Goal: Task Accomplishment & Management: Use online tool/utility

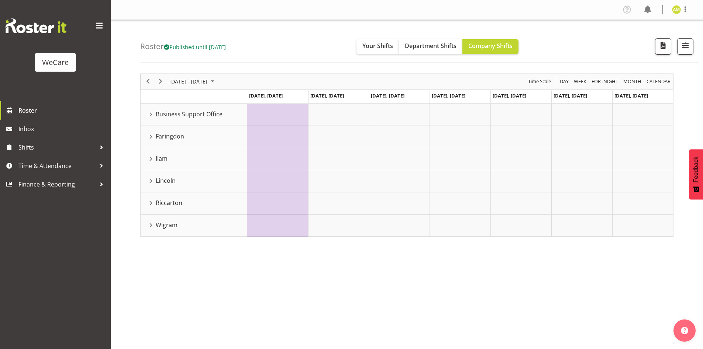
scroll to position [14, 0]
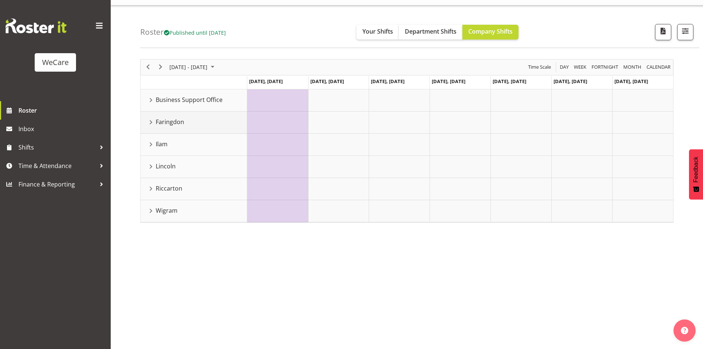
click at [148, 127] on td "Faringdon" at bounding box center [194, 122] width 107 height 22
click at [148, 125] on div "Faringdon resource" at bounding box center [151, 122] width 10 height 10
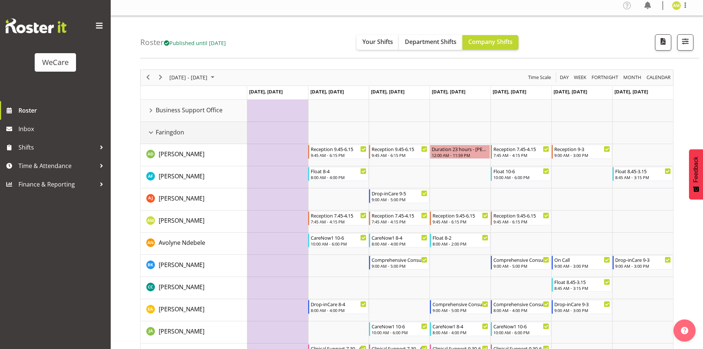
scroll to position [0, 0]
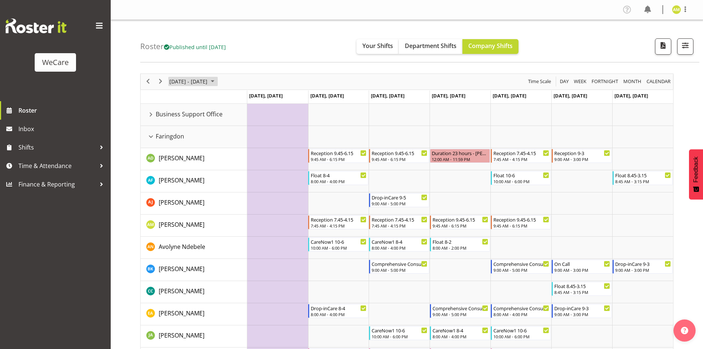
click at [217, 86] on span "October 2025" at bounding box center [212, 81] width 9 height 9
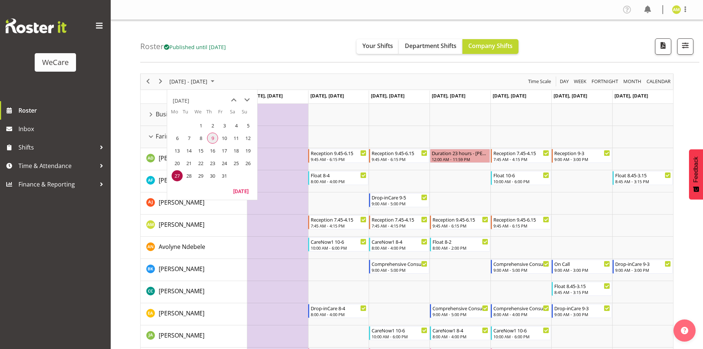
click at [214, 137] on span "9" at bounding box center [212, 137] width 11 height 11
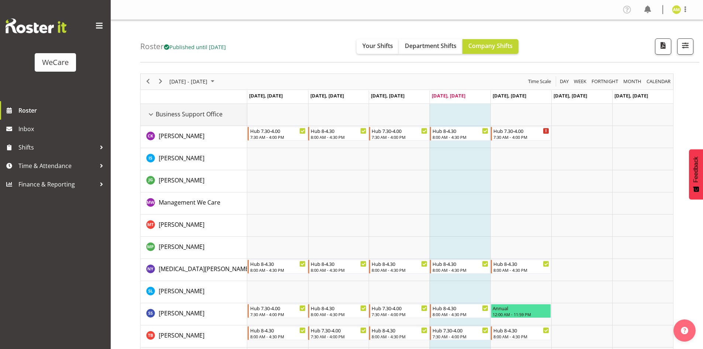
click at [152, 114] on div "Business Support Office resource" at bounding box center [151, 115] width 10 height 10
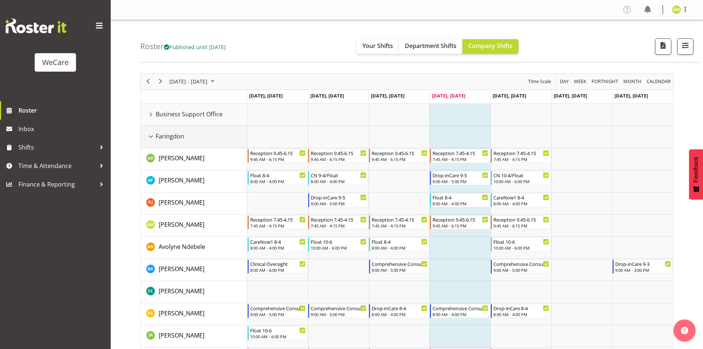
click at [148, 134] on div "Faringdon resource" at bounding box center [151, 137] width 10 height 10
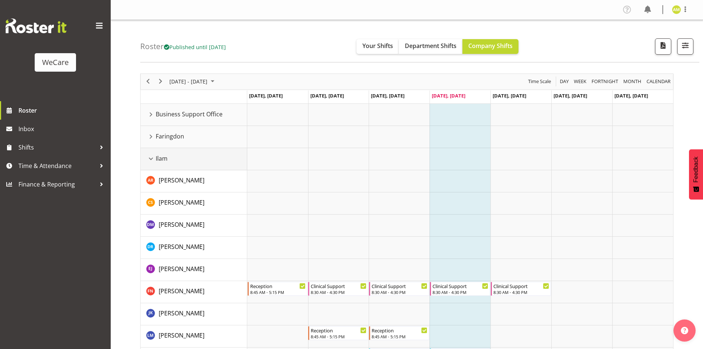
click at [149, 157] on div "Ilam resource" at bounding box center [151, 159] width 10 height 10
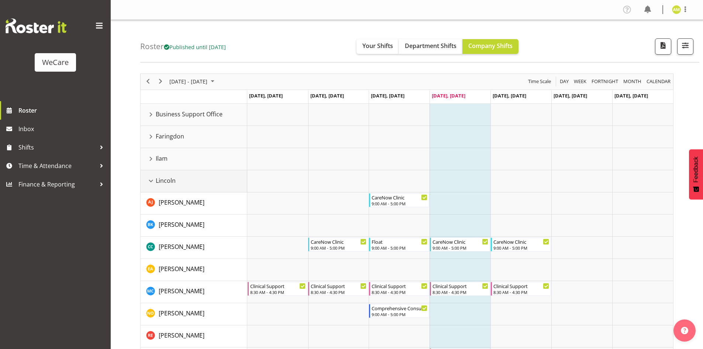
click at [150, 183] on div "Lincoln resource" at bounding box center [151, 181] width 10 height 10
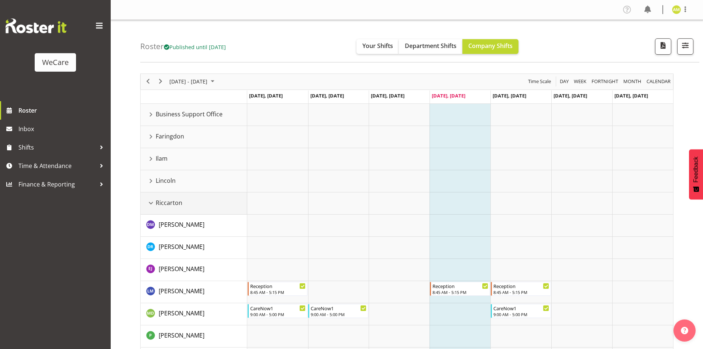
drag, startPoint x: 152, startPoint y: 201, endPoint x: 152, endPoint y: 223, distance: 21.0
click at [152, 201] on div "Riccarton resource" at bounding box center [151, 203] width 10 height 10
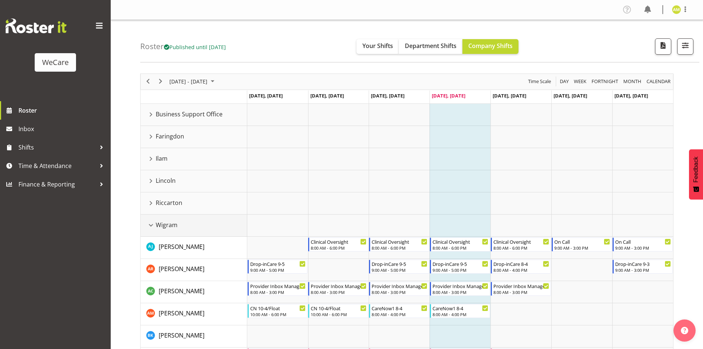
click at [151, 222] on div "Wigram resource" at bounding box center [151, 225] width 10 height 10
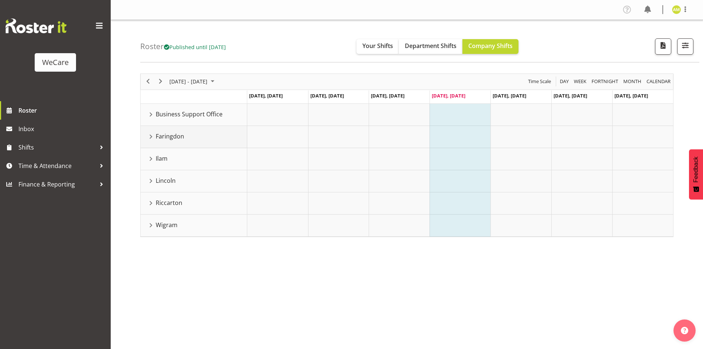
click at [154, 133] on div "Faringdon resource" at bounding box center [151, 137] width 10 height 10
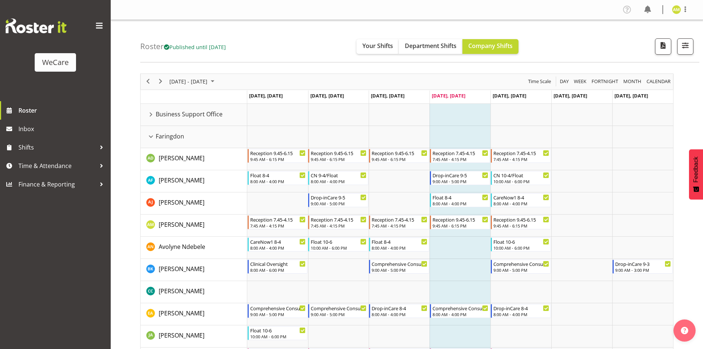
click at [428, 54] on div "Roster Published until [DATE] Your Shifts Department Shifts Company Shifts All …" at bounding box center [419, 41] width 559 height 42
click at [428, 50] on button "Department Shifts" at bounding box center [430, 46] width 63 height 15
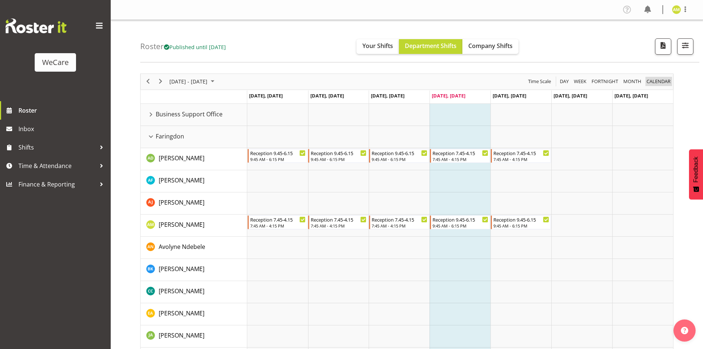
click at [662, 81] on span "calendar" at bounding box center [658, 81] width 25 height 9
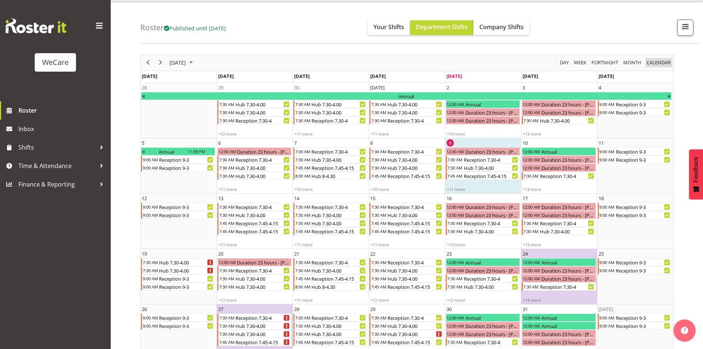
scroll to position [35, 0]
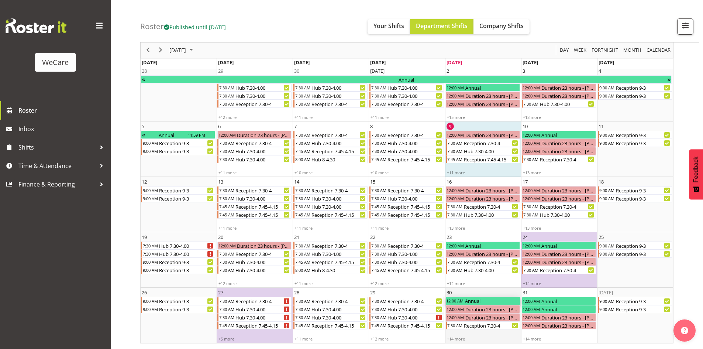
click at [489, 301] on div "Annual" at bounding box center [492, 301] width 56 height 8
click at [489, 325] on div "Reception 7.30-4" at bounding box center [491, 325] width 57 height 8
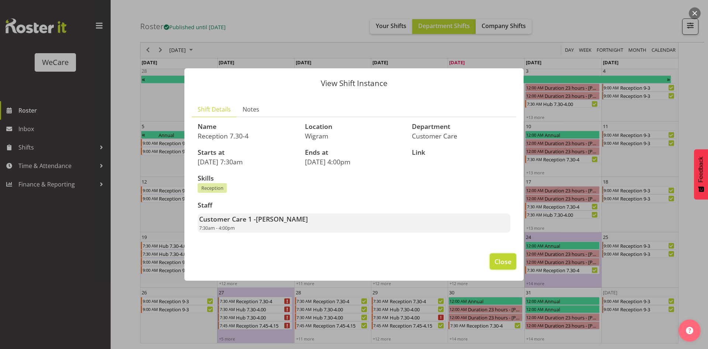
click at [504, 265] on span "Close" at bounding box center [503, 261] width 17 height 10
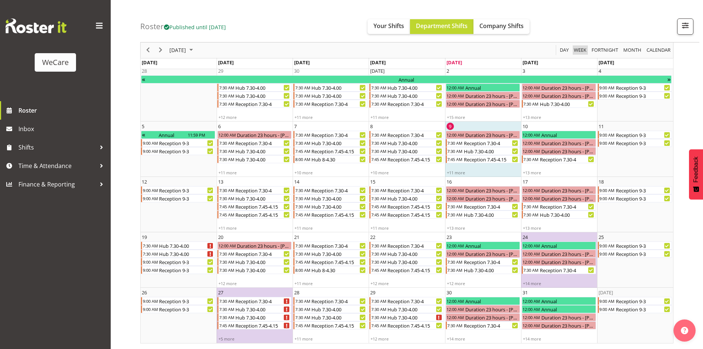
click at [584, 49] on span "Week" at bounding box center [580, 50] width 14 height 9
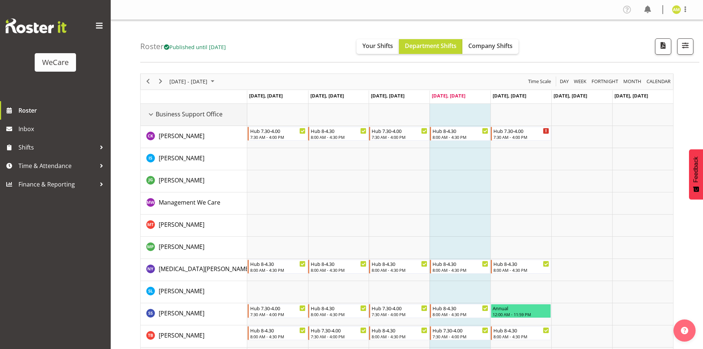
click at [152, 115] on div "Business Support Office resource" at bounding box center [151, 115] width 10 height 10
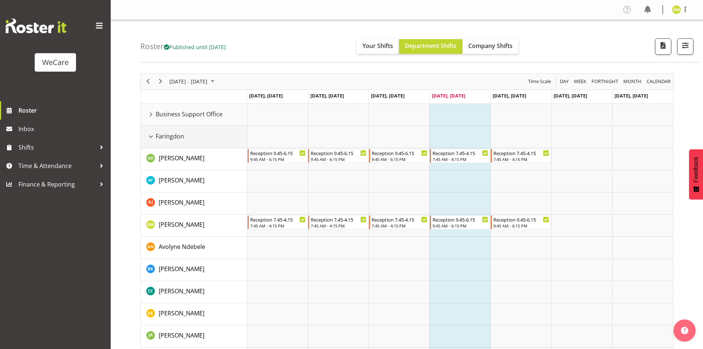
click at [149, 137] on div "Faringdon resource" at bounding box center [151, 137] width 10 height 10
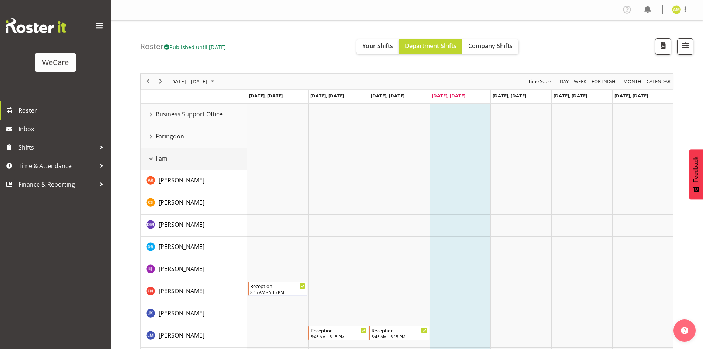
click at [152, 157] on div "Ilam resource" at bounding box center [151, 159] width 10 height 10
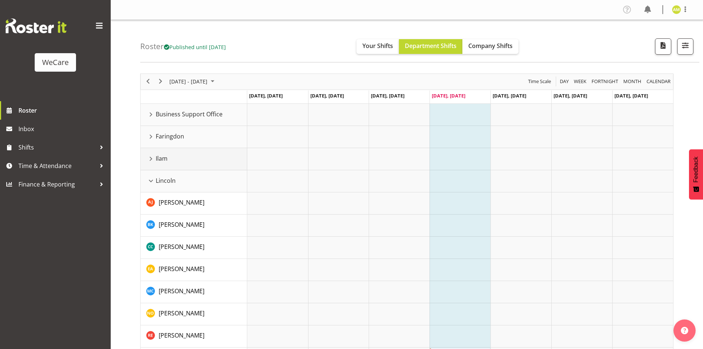
click at [152, 157] on div "Ilam resource" at bounding box center [151, 159] width 10 height 10
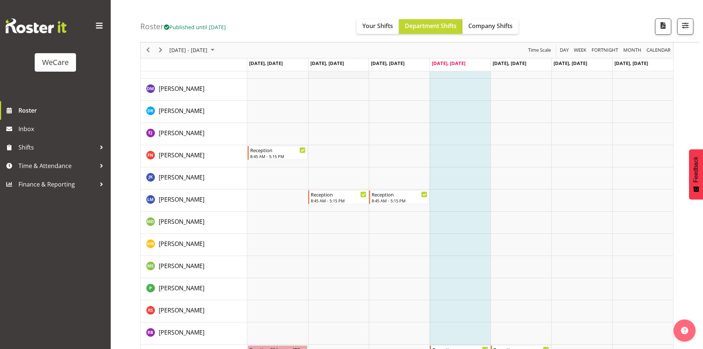
scroll to position [148, 0]
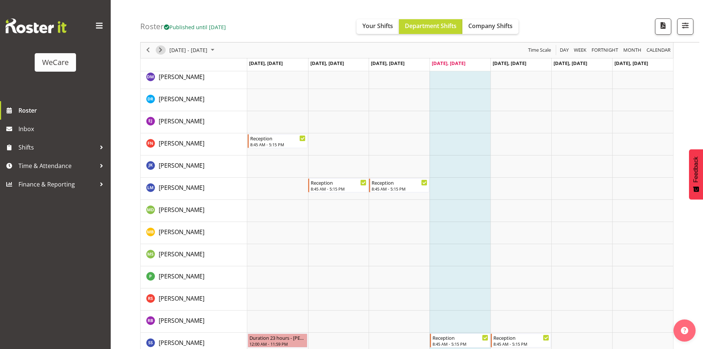
click at [163, 53] on span "Next" at bounding box center [160, 50] width 9 height 9
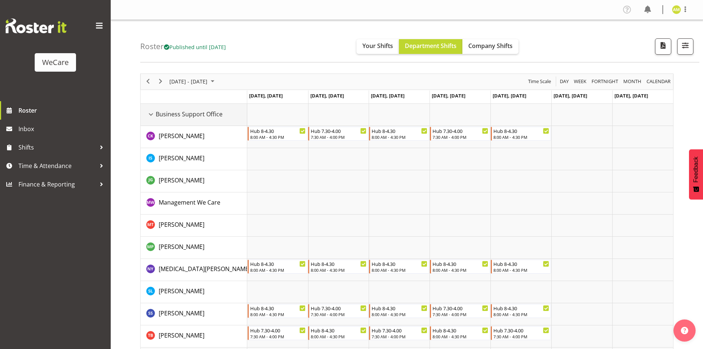
click at [154, 114] on div "Business Support Office resource" at bounding box center [151, 115] width 10 height 10
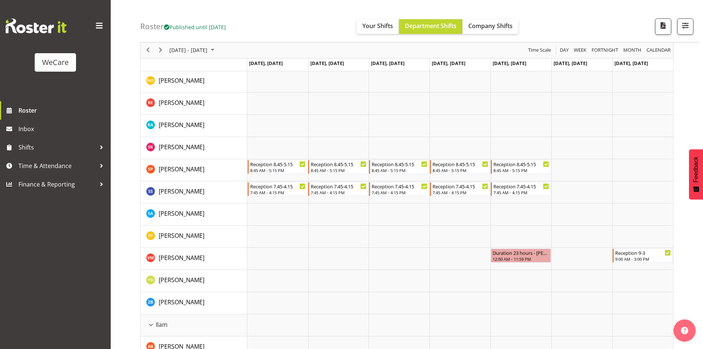
scroll to position [332, 0]
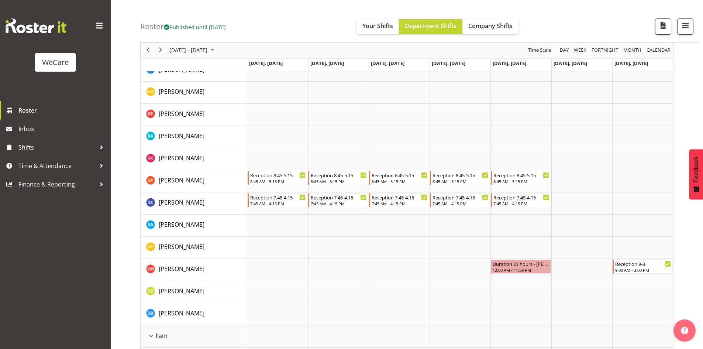
click at [163, 55] on div "next period" at bounding box center [160, 49] width 13 height 15
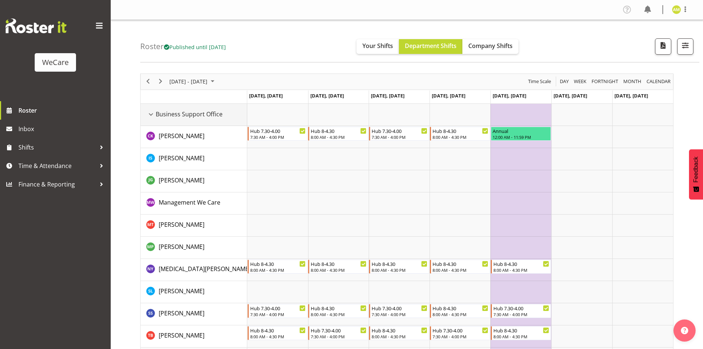
click at [152, 117] on div "Business Support Office resource" at bounding box center [151, 115] width 10 height 10
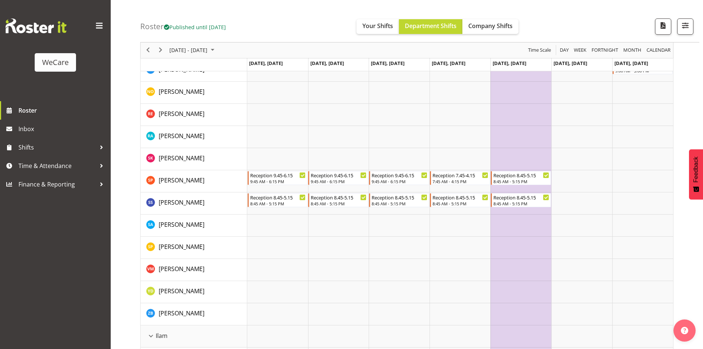
scroll to position [443, 0]
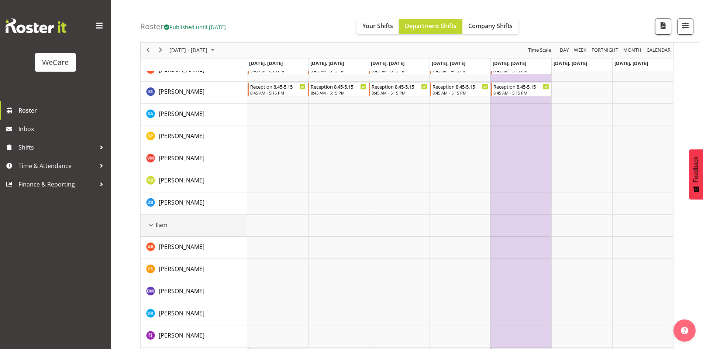
click at [151, 225] on div "Ilam resource" at bounding box center [151, 225] width 10 height 10
click at [151, 246] on div "Lincoln resource" at bounding box center [151, 247] width 10 height 10
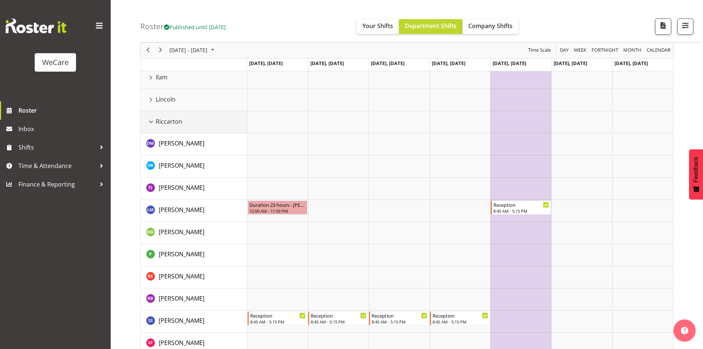
click at [151, 123] on div "Riccarton resource" at bounding box center [151, 122] width 10 height 10
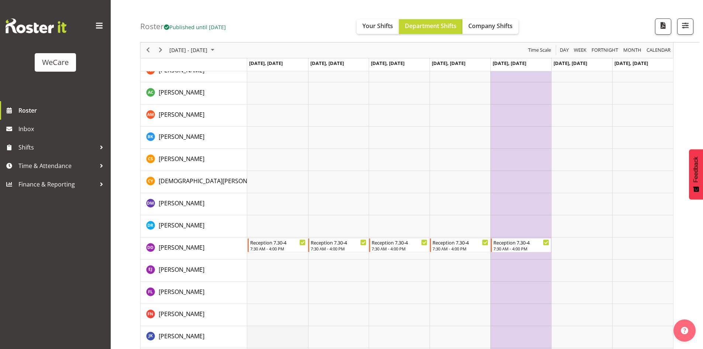
scroll to position [701, 0]
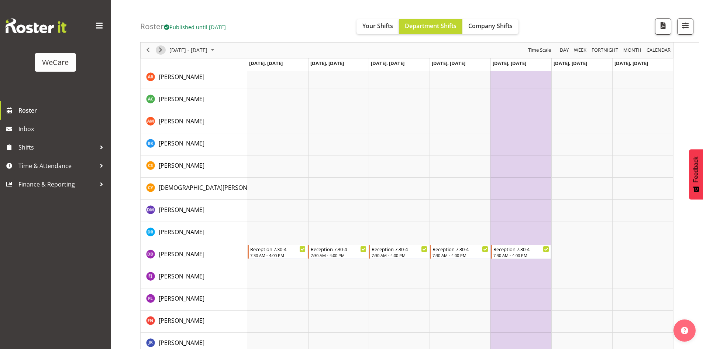
click at [158, 49] on span "Next" at bounding box center [160, 50] width 9 height 9
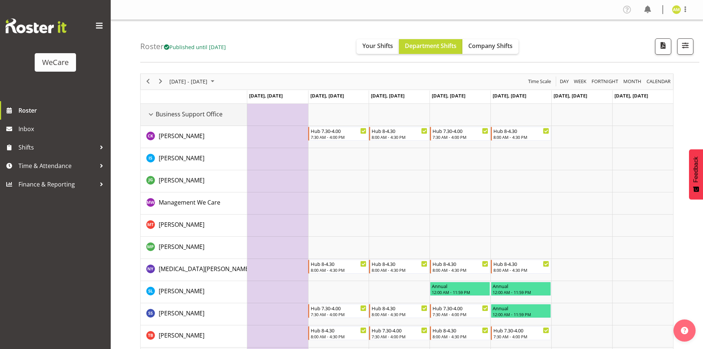
click at [151, 115] on div "Business Support Office resource" at bounding box center [151, 115] width 10 height 10
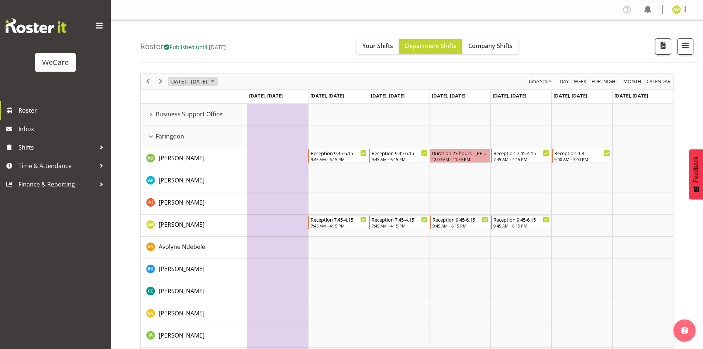
click at [208, 77] on span "[DATE] - [DATE]" at bounding box center [188, 81] width 39 height 9
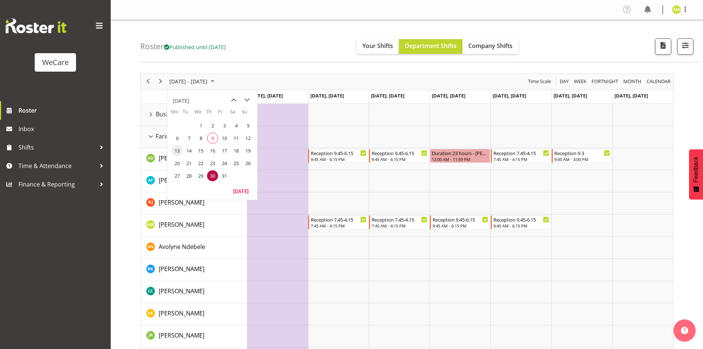
click at [178, 149] on span "13" at bounding box center [177, 150] width 11 height 11
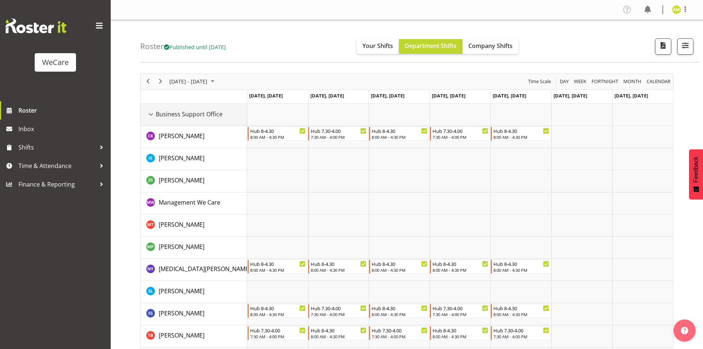
click at [151, 113] on div "Business Support Office resource" at bounding box center [151, 115] width 10 height 10
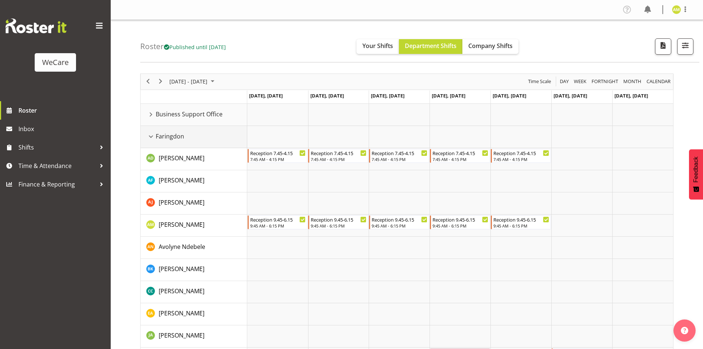
click at [152, 135] on div "Faringdon resource" at bounding box center [151, 137] width 10 height 10
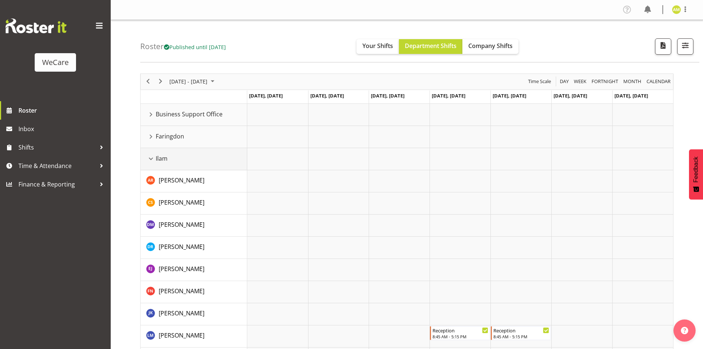
click at [150, 155] on div "Ilam resource" at bounding box center [151, 159] width 10 height 10
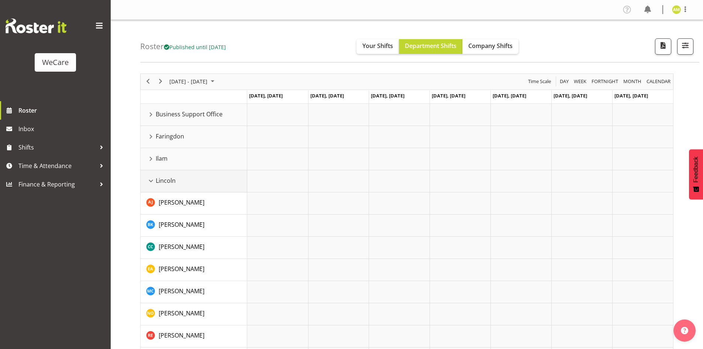
click at [149, 179] on div "Lincoln resource" at bounding box center [151, 181] width 10 height 10
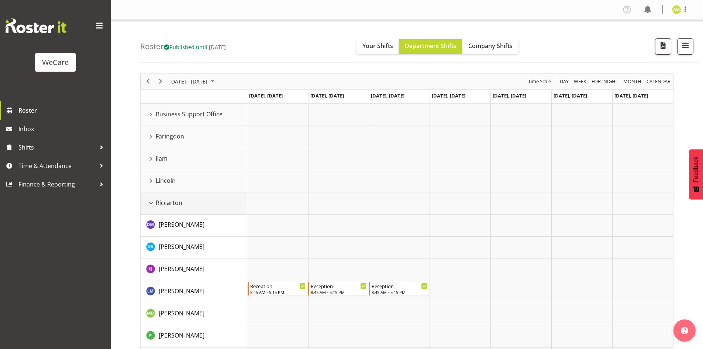
click at [150, 205] on div "Riccarton resource" at bounding box center [151, 203] width 10 height 10
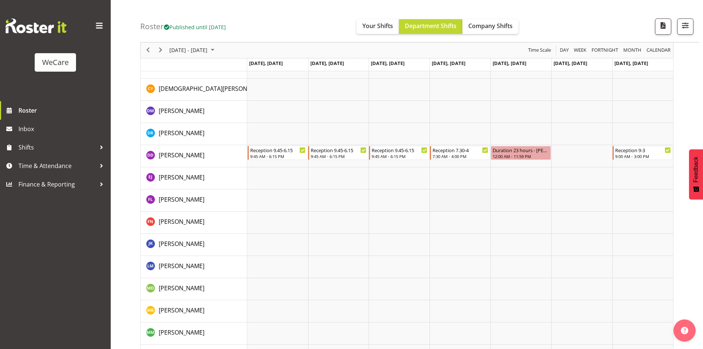
scroll to position [295, 0]
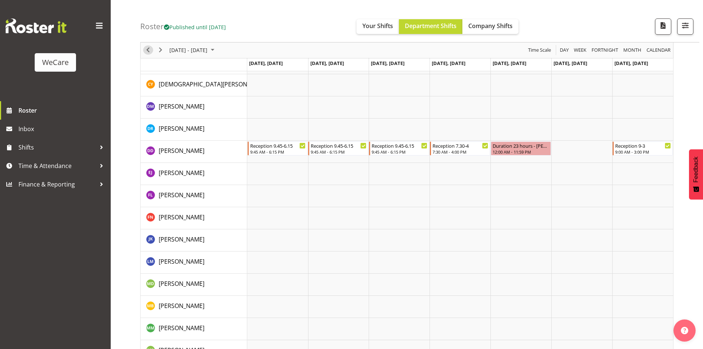
click at [149, 47] on span "Previous" at bounding box center [148, 50] width 9 height 9
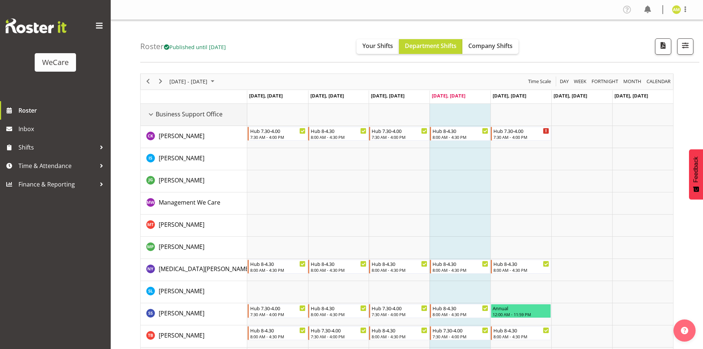
click at [149, 111] on div "Business Support Office resource" at bounding box center [151, 115] width 10 height 10
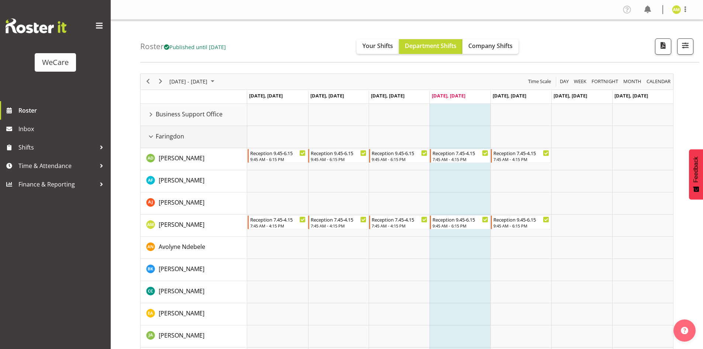
click at [149, 133] on div "Faringdon resource" at bounding box center [151, 137] width 10 height 10
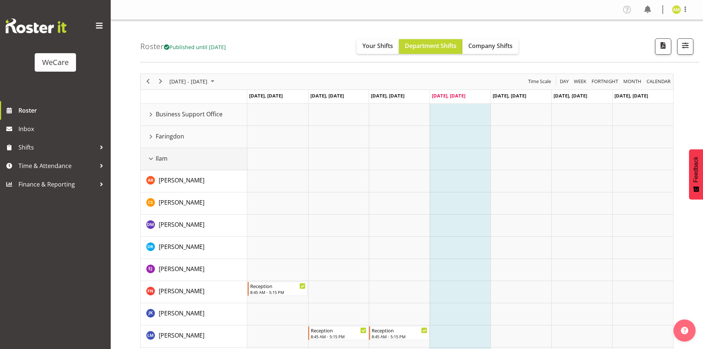
click at [150, 162] on div "Ilam resource" at bounding box center [151, 159] width 10 height 10
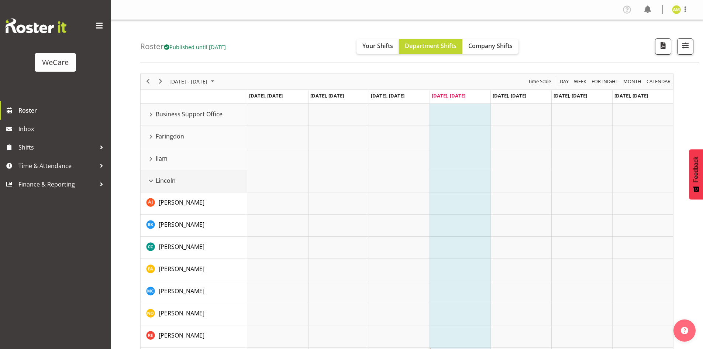
click at [151, 183] on div "Lincoln resource" at bounding box center [151, 181] width 10 height 10
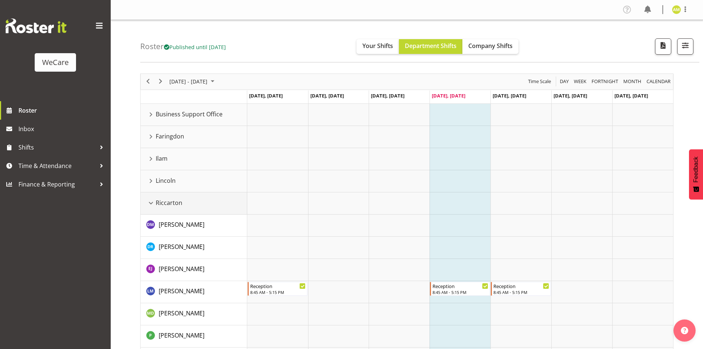
click at [149, 205] on div "Riccarton resource" at bounding box center [151, 203] width 10 height 10
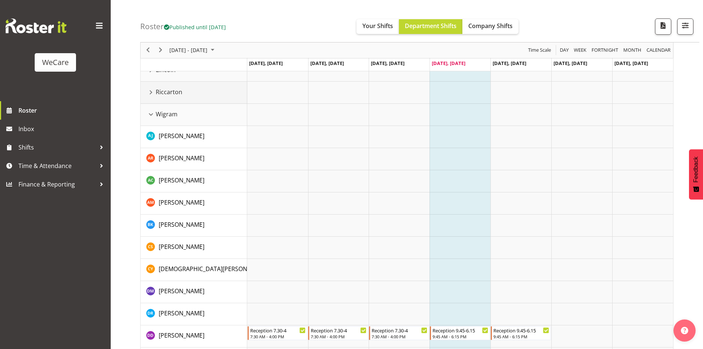
scroll to position [184, 0]
